Goal: Task Accomplishment & Management: Manage account settings

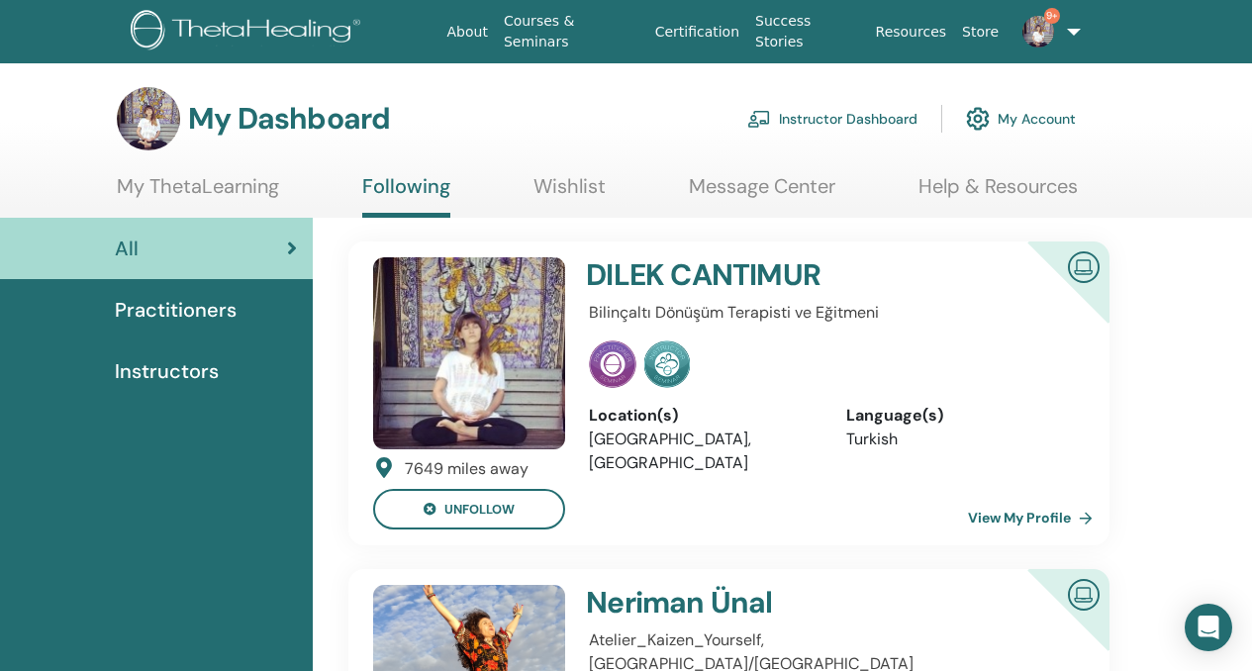
click at [861, 120] on link "Instructor Dashboard" at bounding box center [832, 119] width 170 height 44
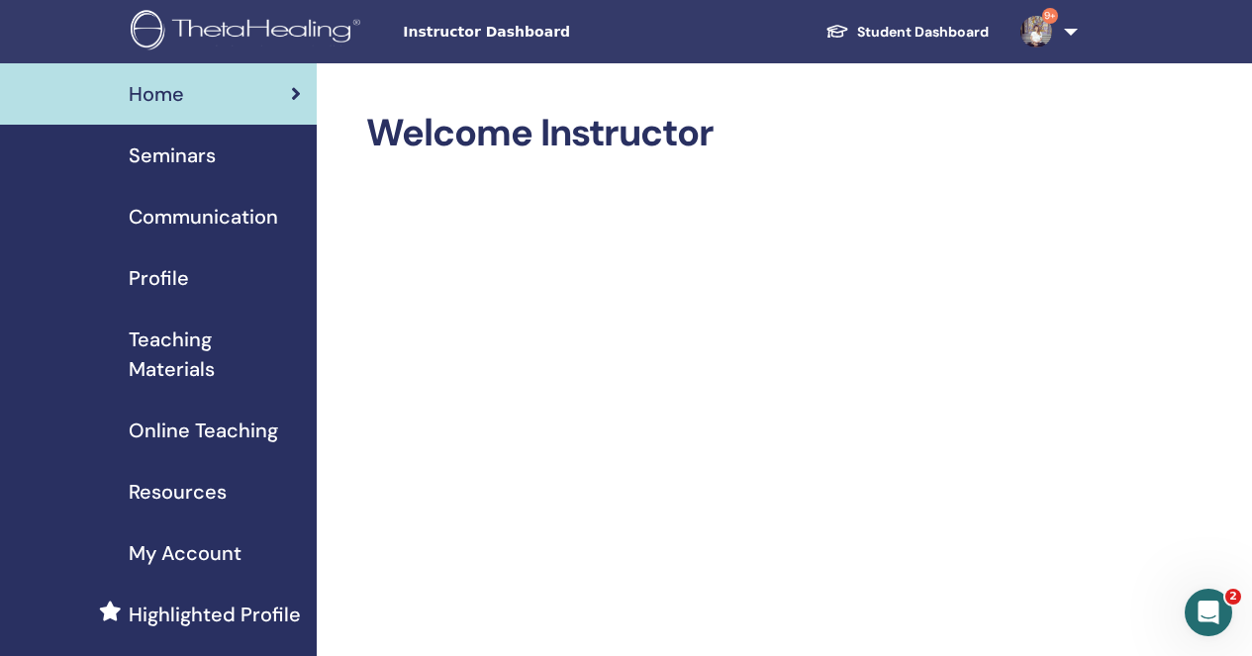
click at [207, 152] on span "Seminars" at bounding box center [172, 155] width 87 height 30
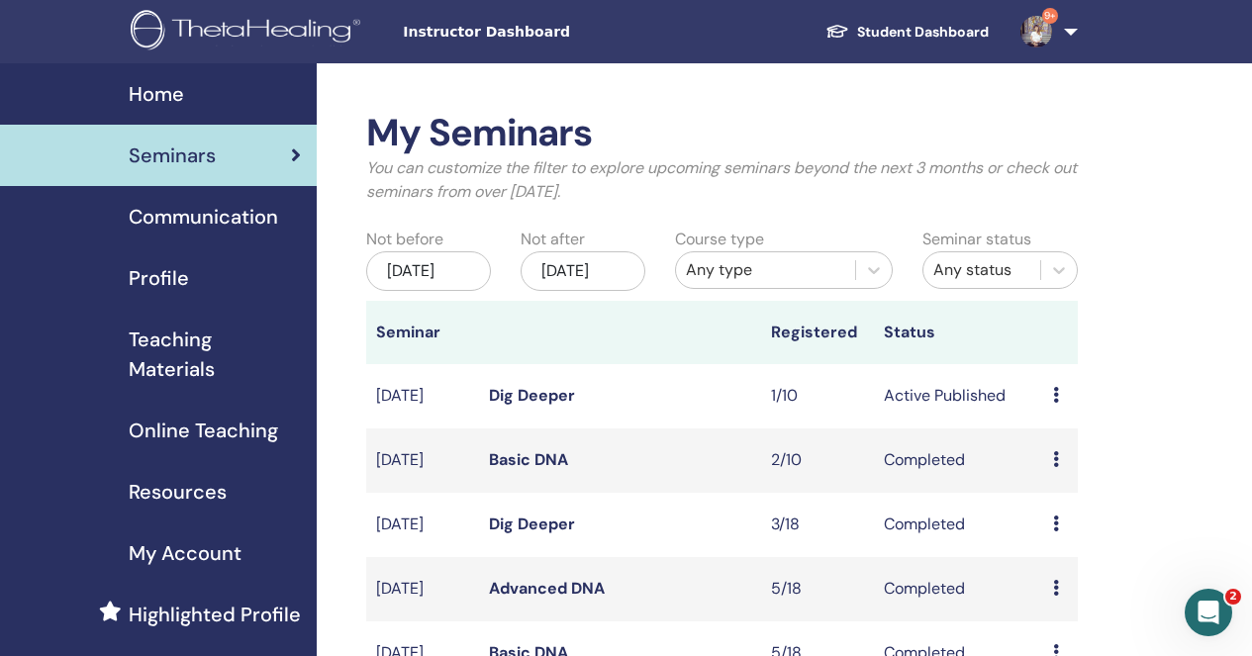
click at [1054, 403] on icon at bounding box center [1056, 395] width 6 height 16
click at [1055, 488] on link "Attendees" at bounding box center [1066, 490] width 75 height 21
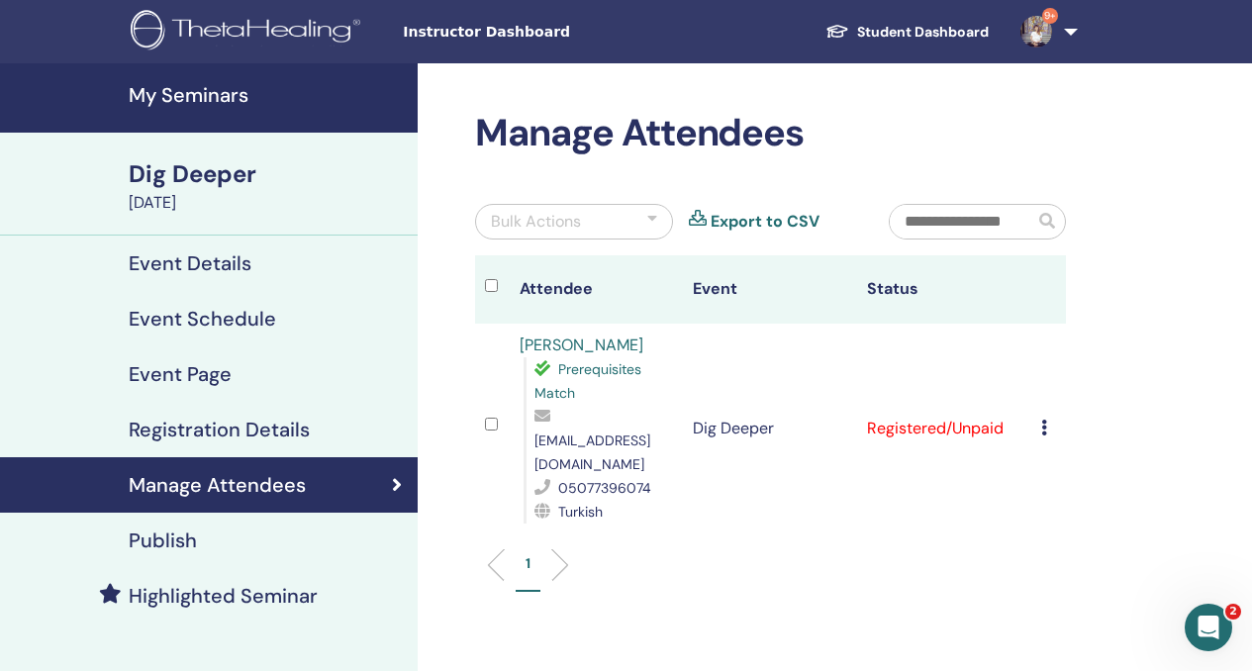
click at [1042, 419] on icon at bounding box center [1044, 427] width 6 height 16
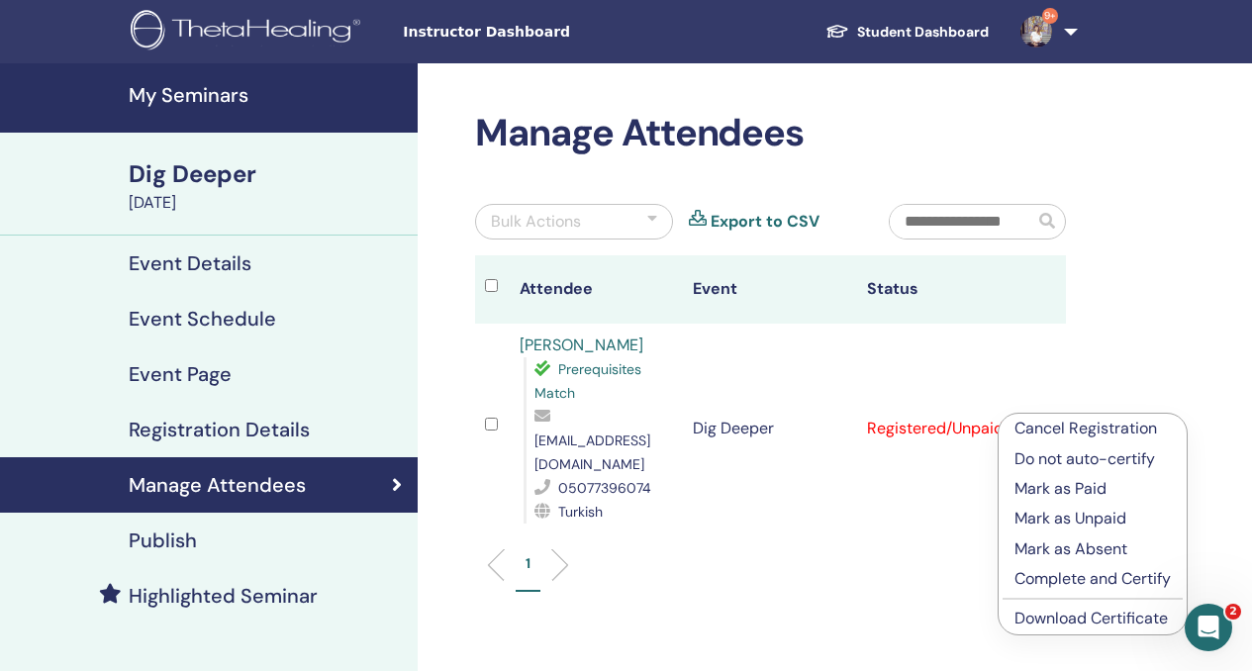
click at [1084, 481] on p "Mark as Paid" at bounding box center [1092, 489] width 156 height 24
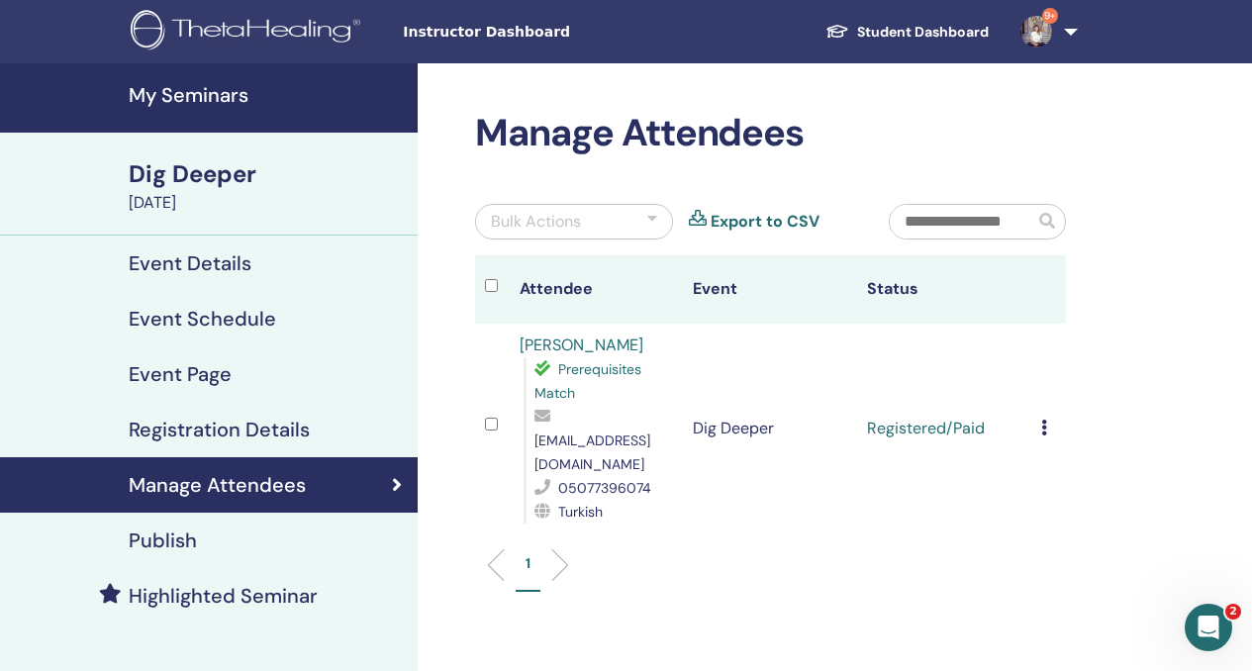
click at [1042, 419] on icon at bounding box center [1044, 427] width 6 height 16
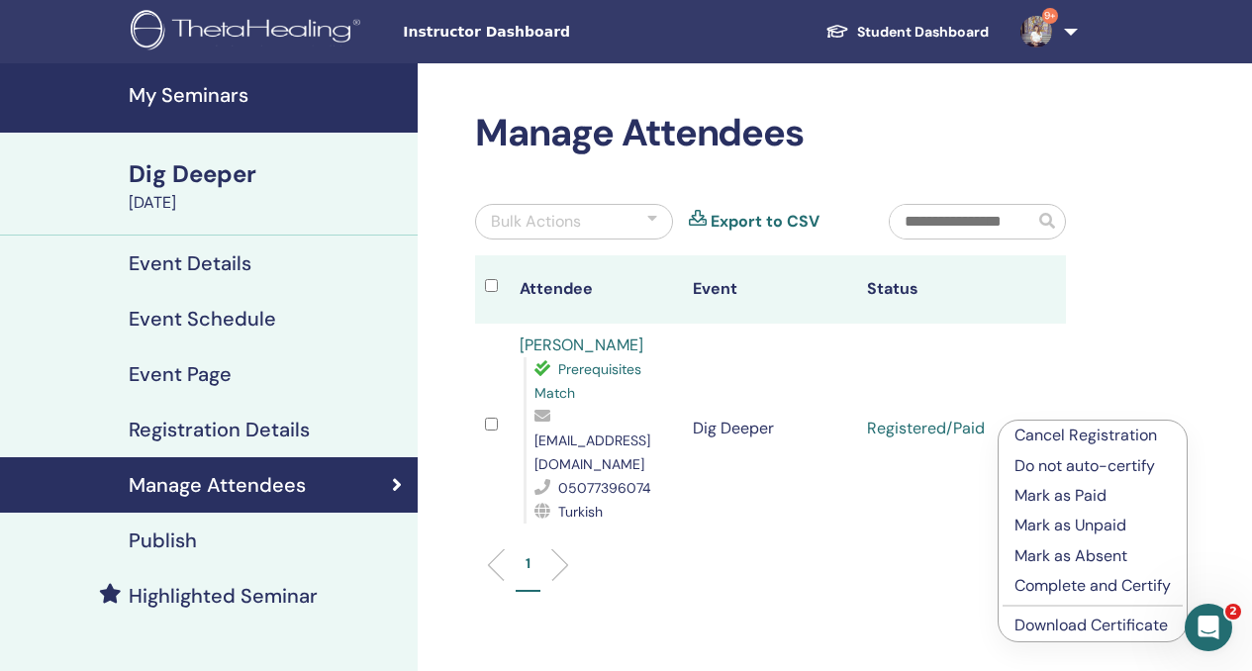
click at [1028, 585] on p "Complete and Certify" at bounding box center [1092, 586] width 156 height 24
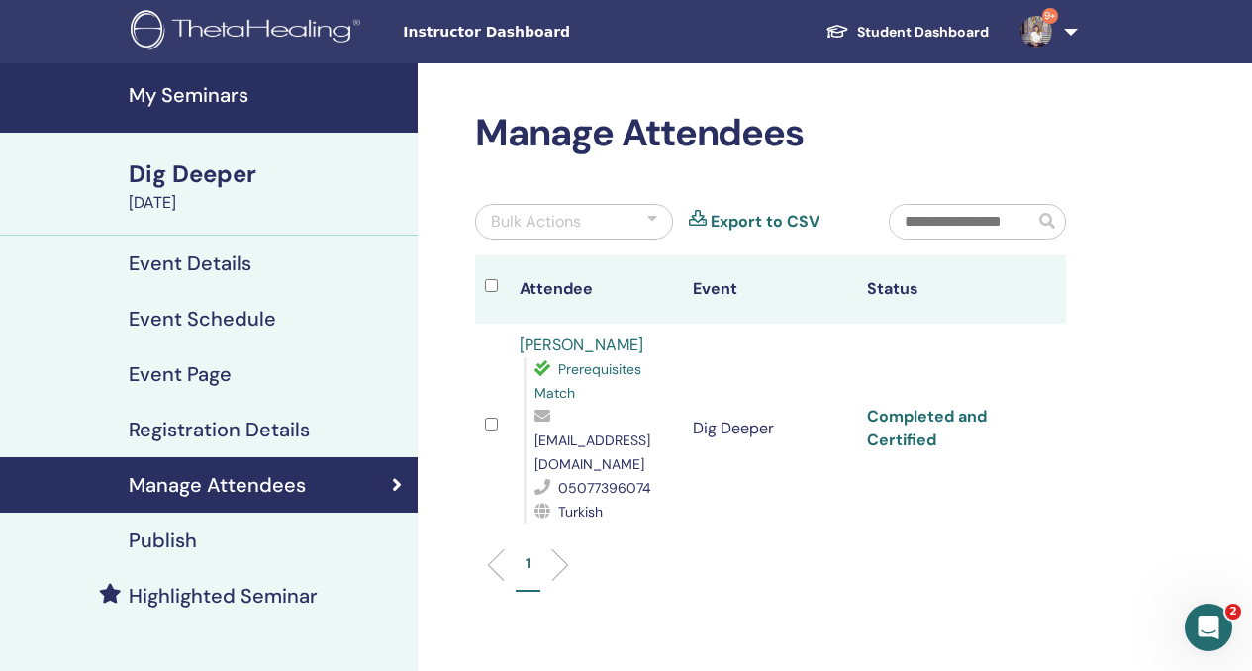
click at [907, 406] on link "Completed and Certified" at bounding box center [927, 428] width 120 height 45
